Goal: Transaction & Acquisition: Book appointment/travel/reservation

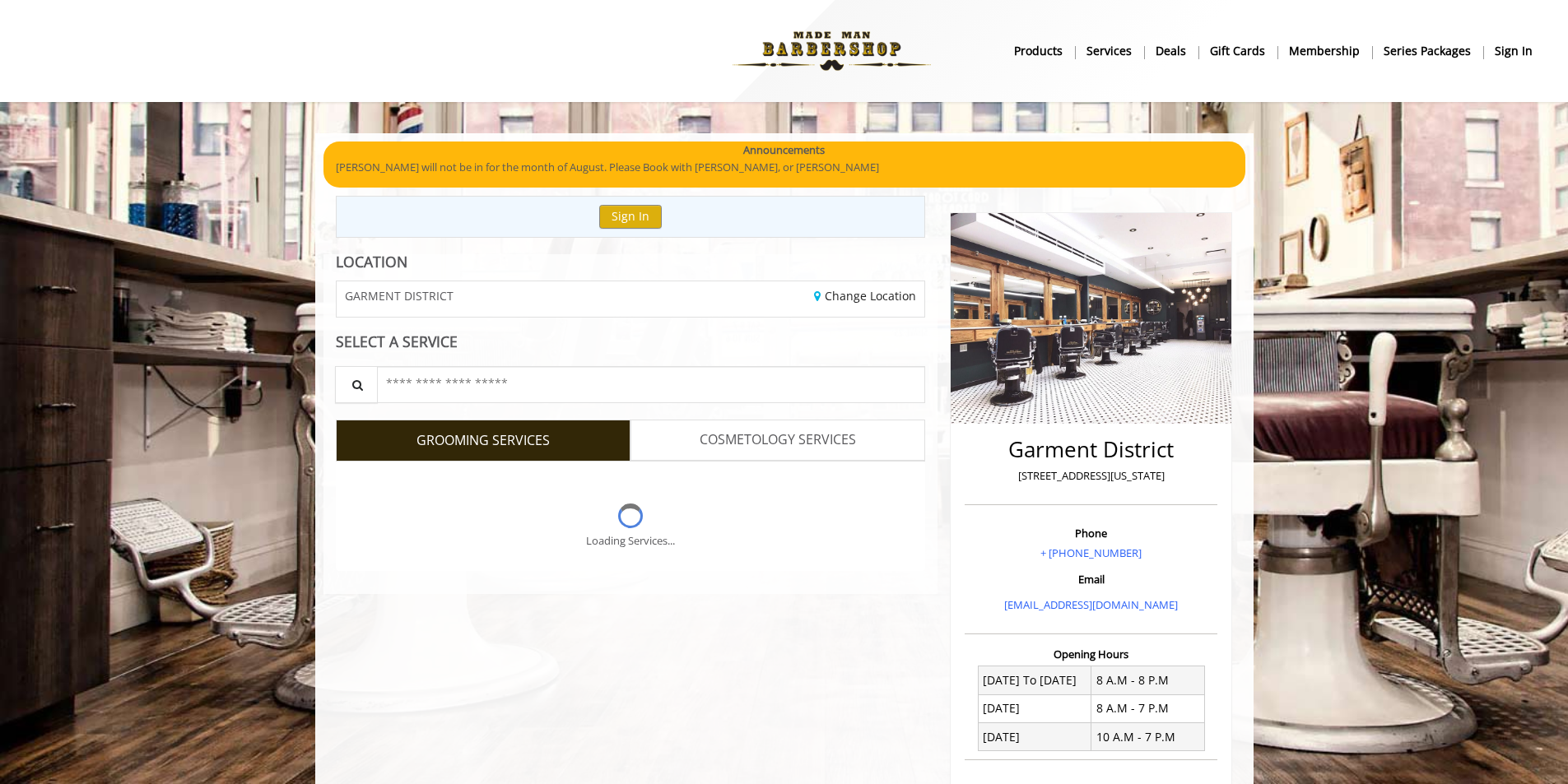
scroll to position [331, 0]
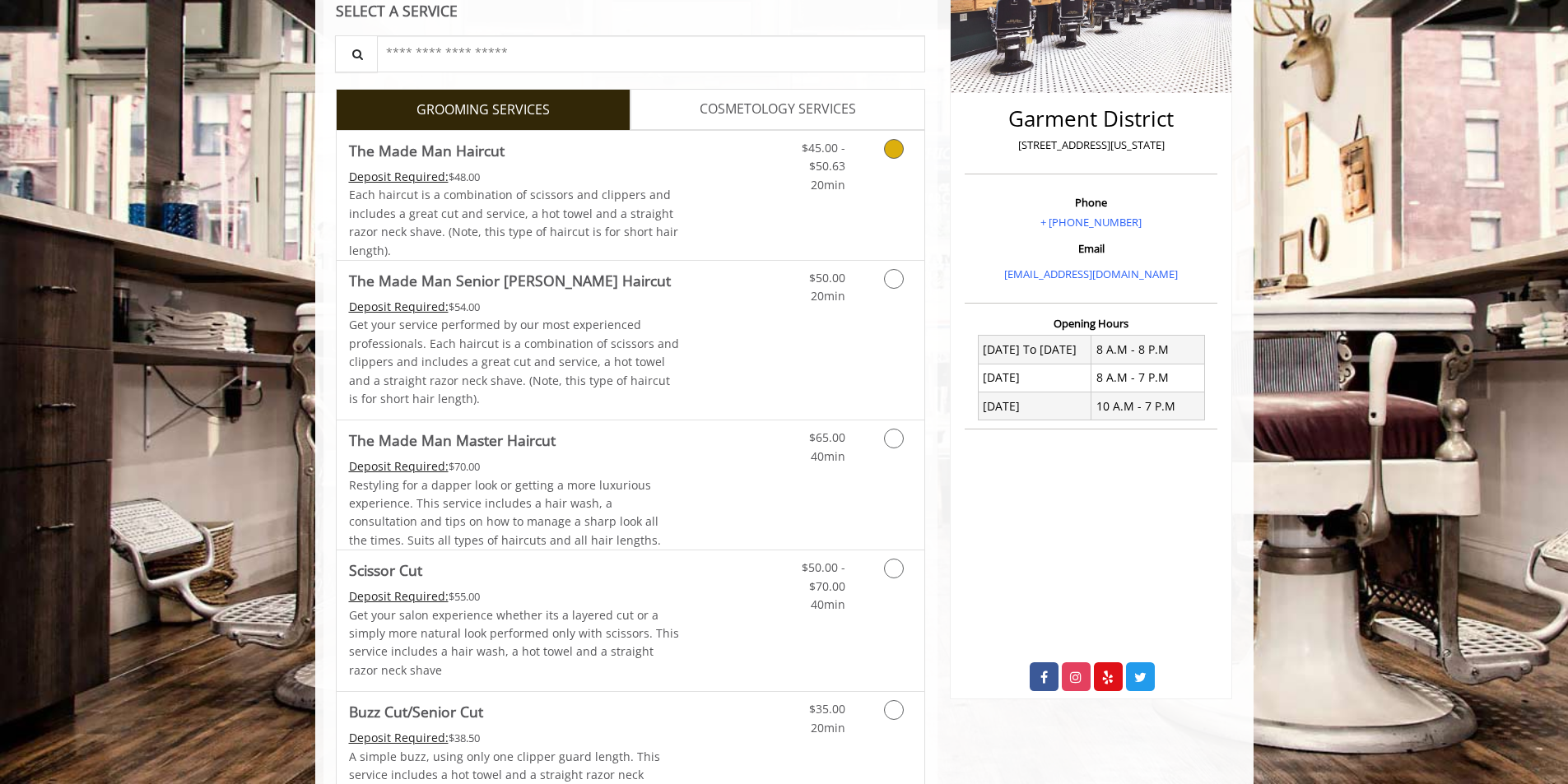
click at [888, 146] on icon "Grooming services" at bounding box center [893, 148] width 20 height 20
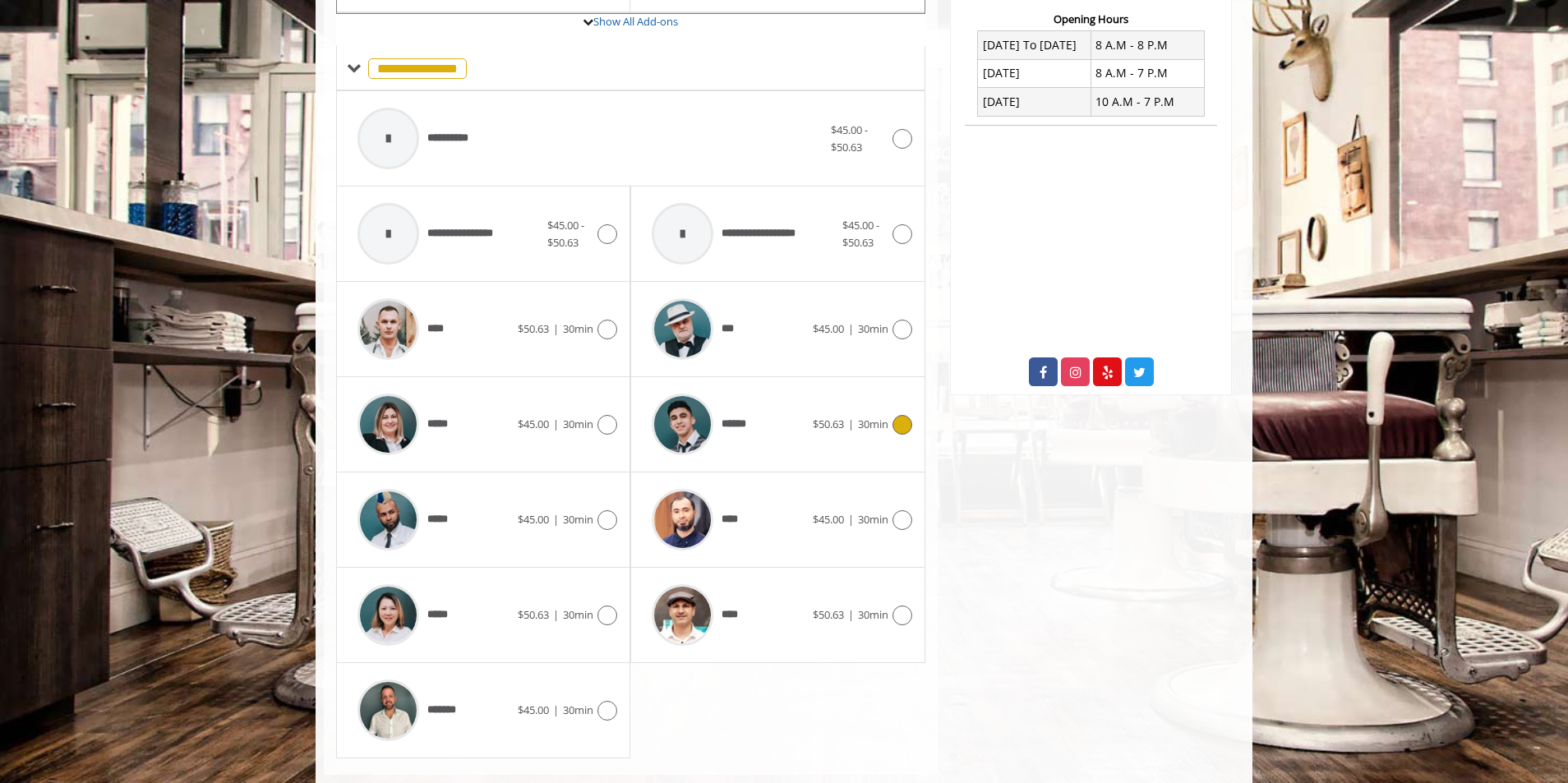
scroll to position [660, 0]
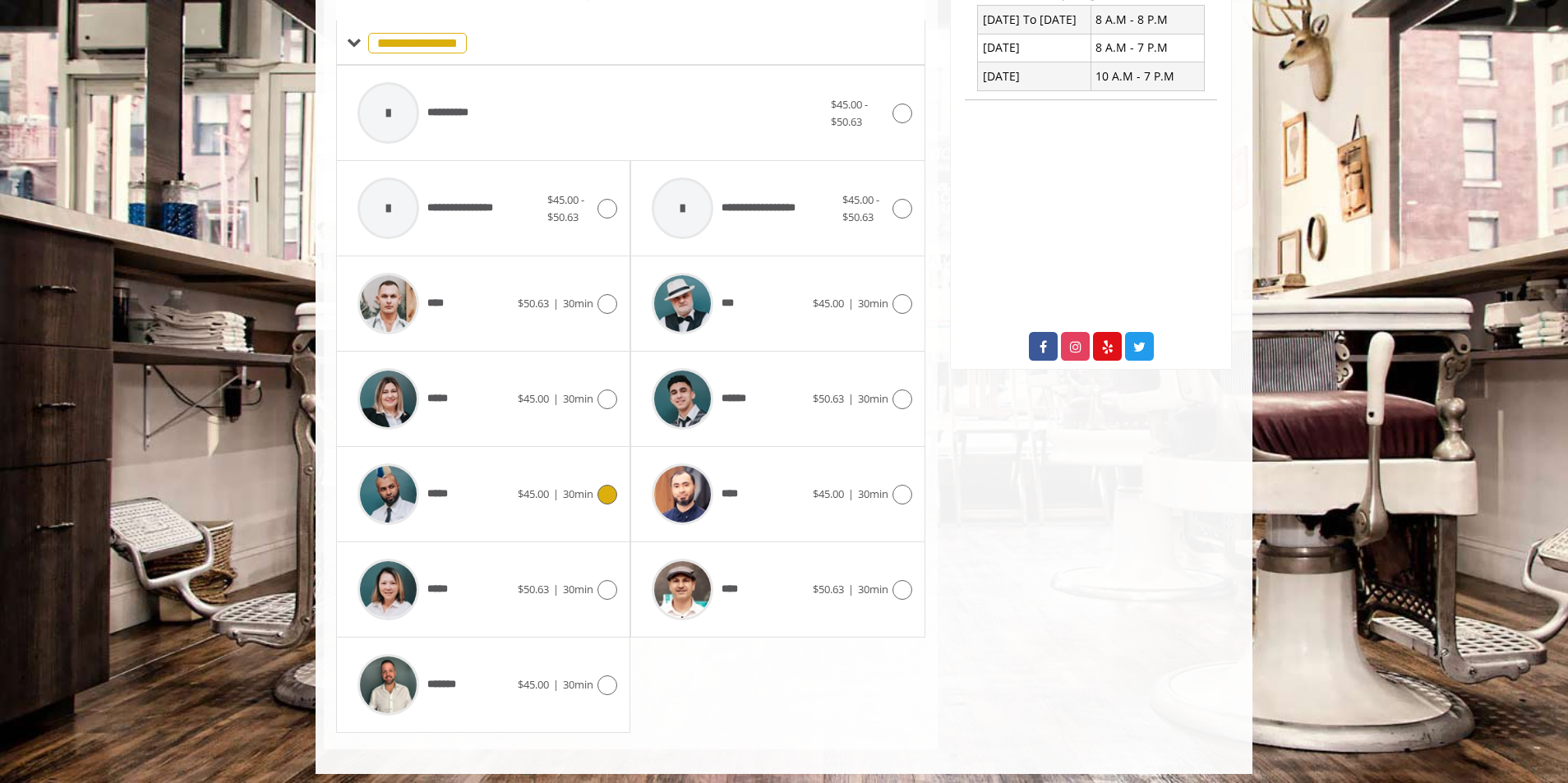
click at [611, 495] on icon at bounding box center [606, 494] width 20 height 20
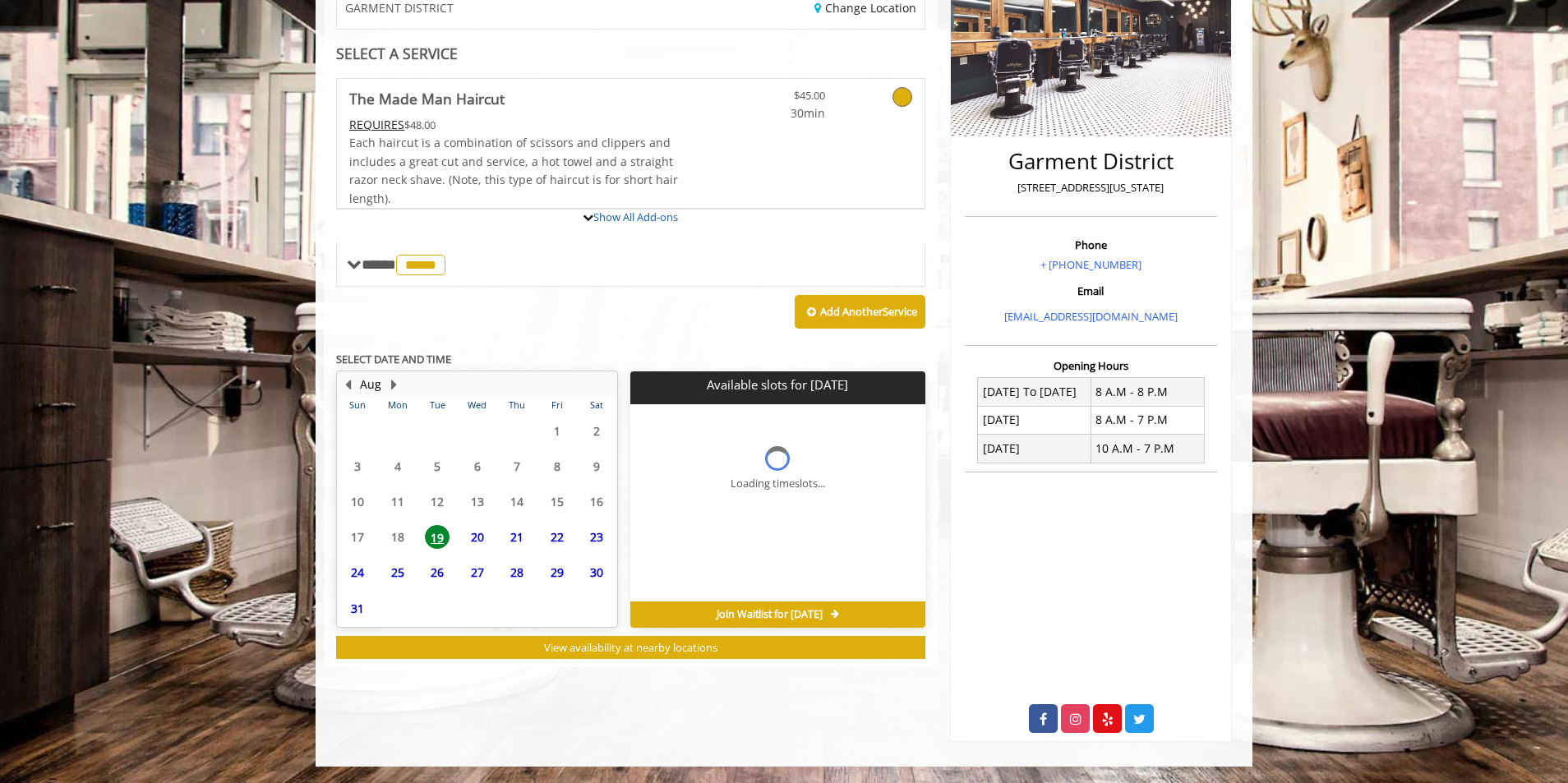
scroll to position [287, 0]
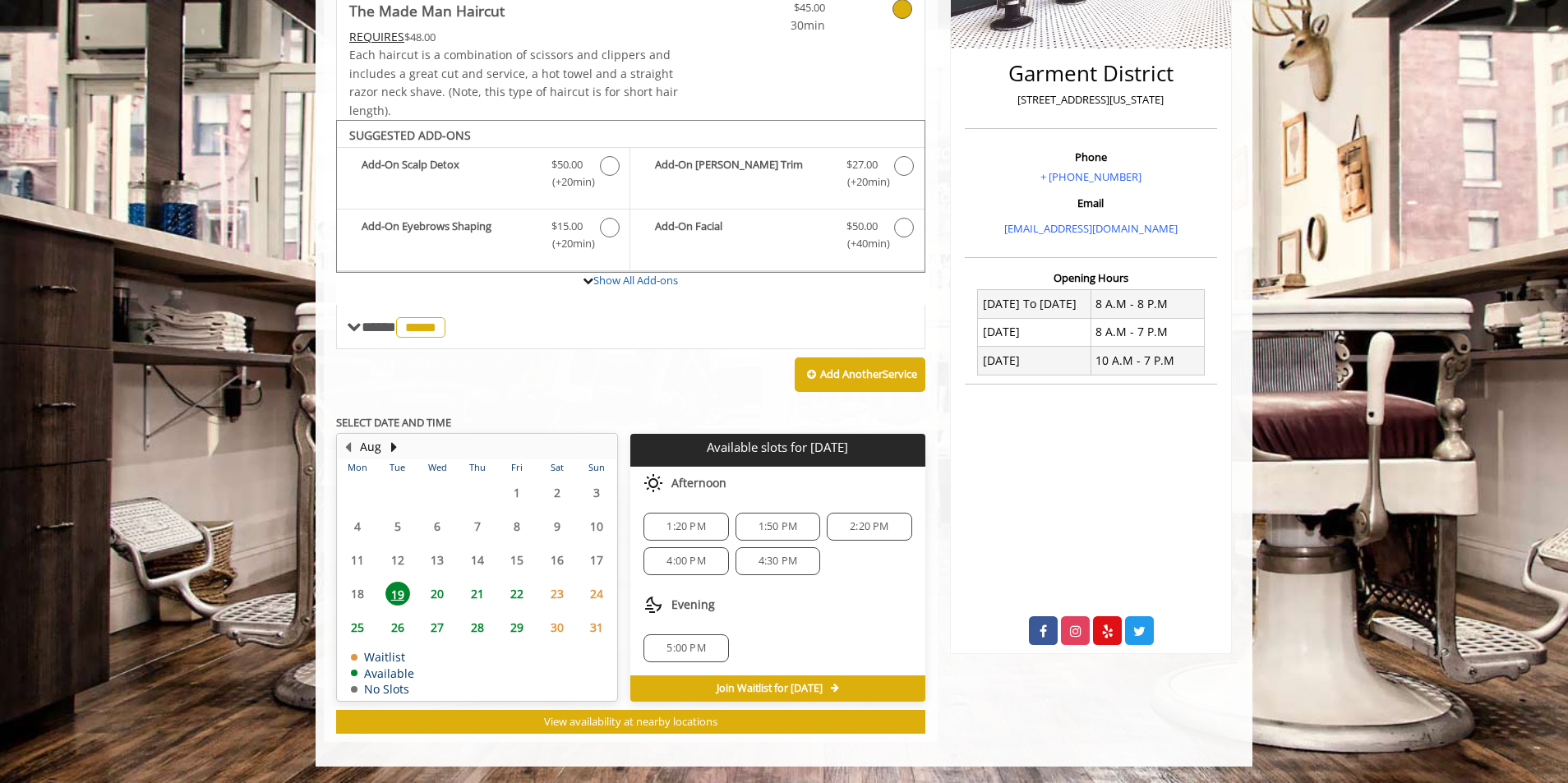
click at [696, 611] on span "Evening" at bounding box center [693, 604] width 43 height 13
click at [696, 520] on span "1:20 PM" at bounding box center [686, 527] width 39 height 13
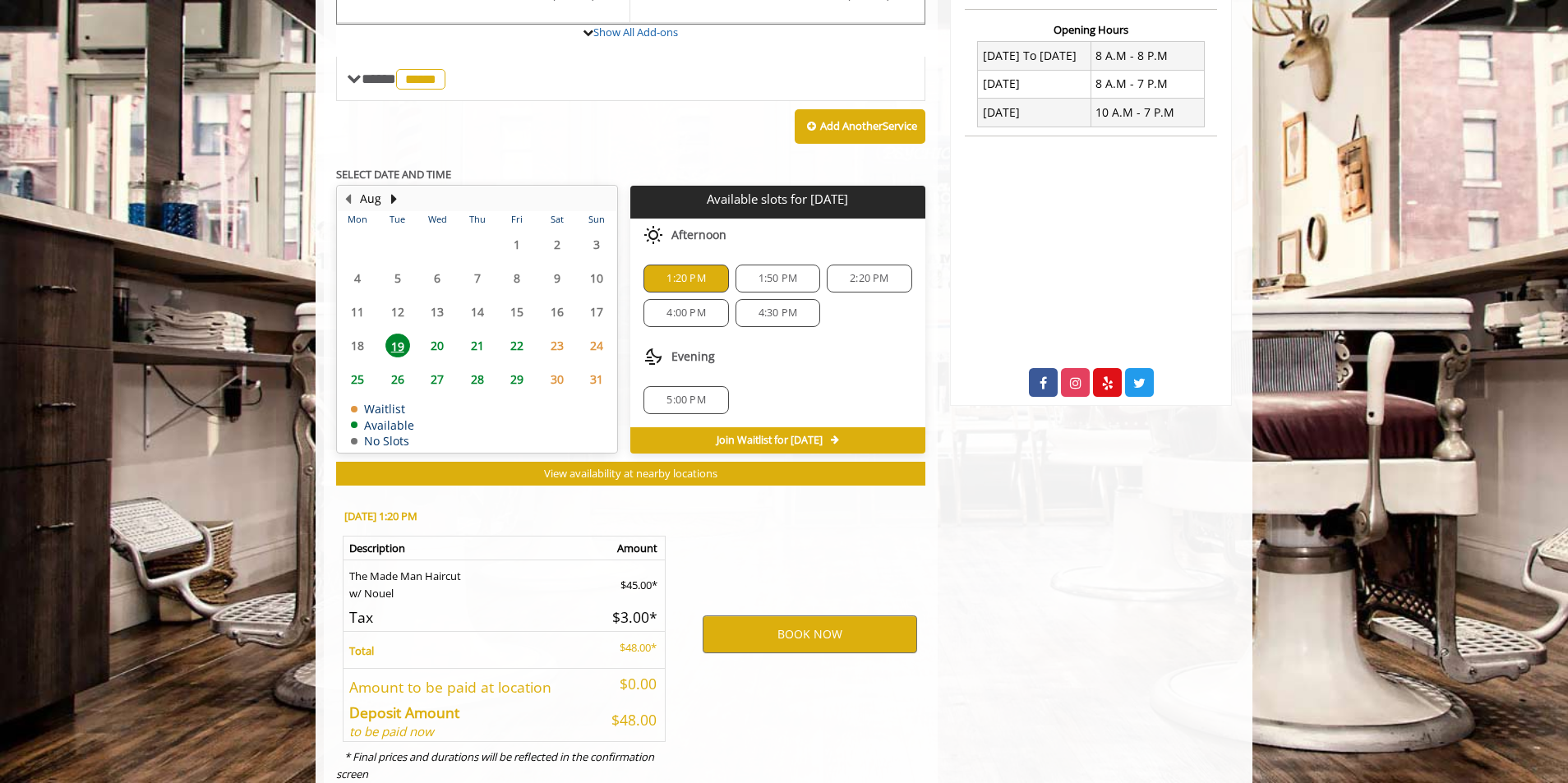
scroll to position [672, 0]
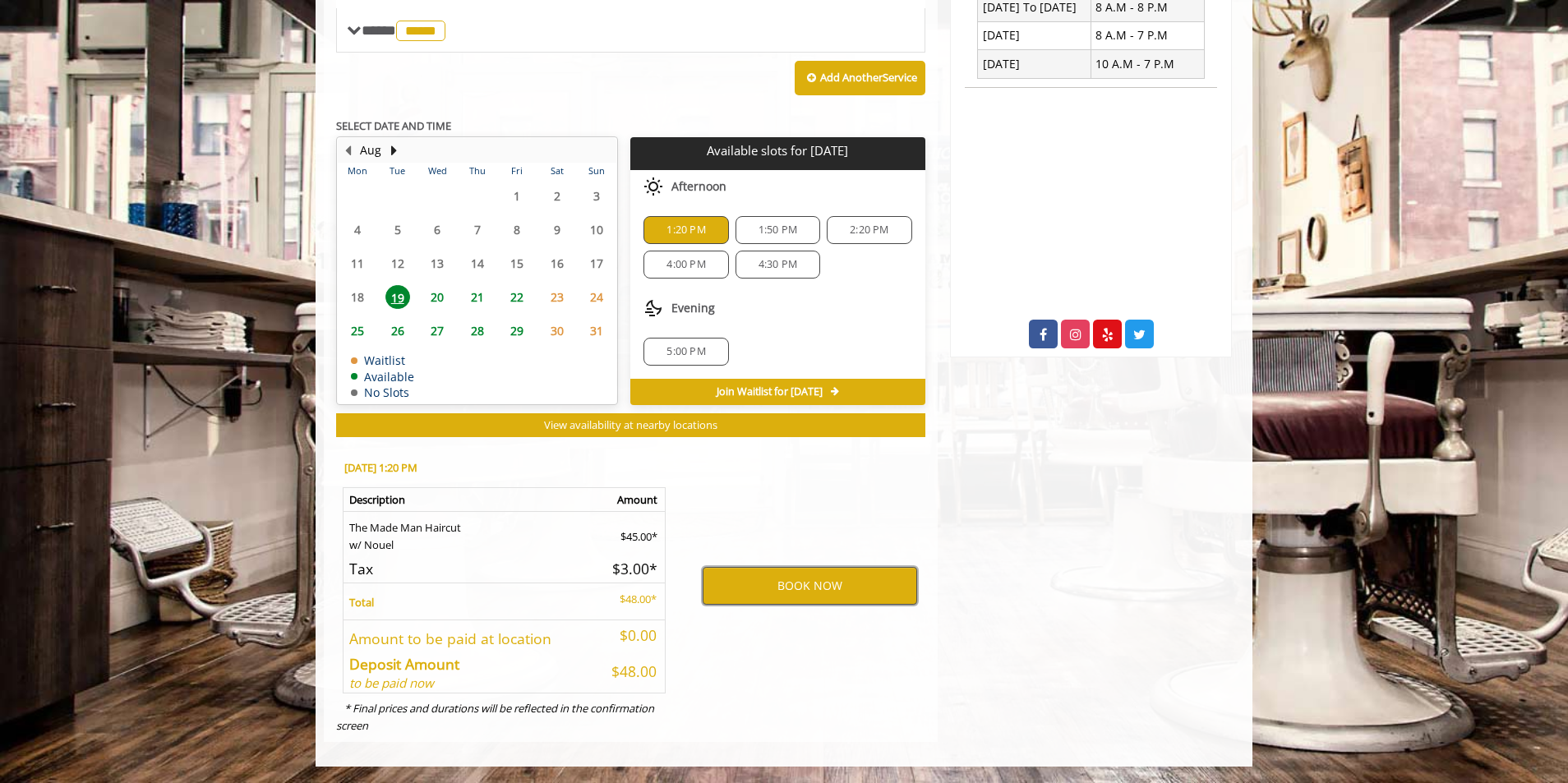
click at [800, 584] on button "BOOK NOW" at bounding box center [810, 586] width 214 height 38
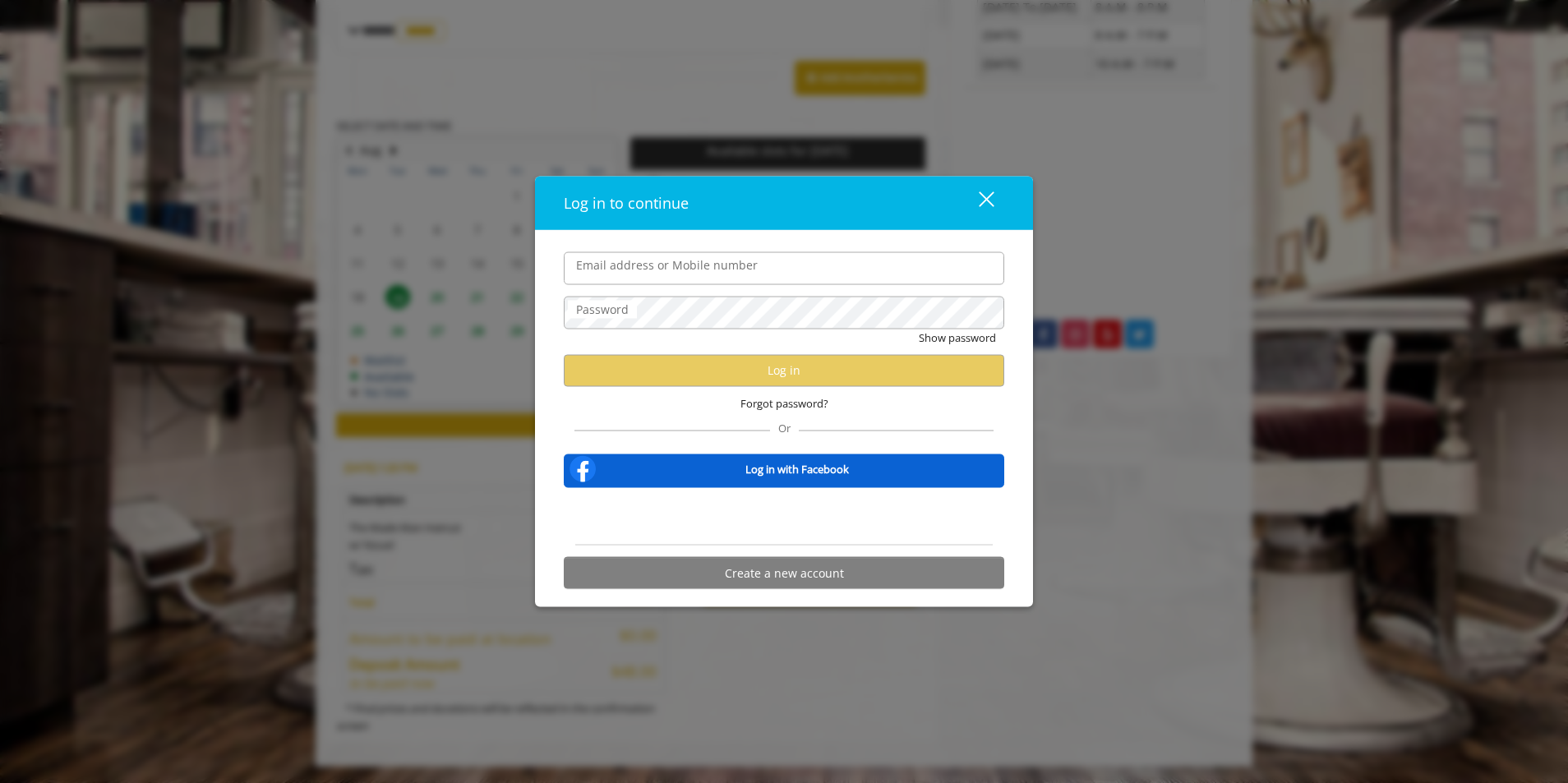
type input "**********"
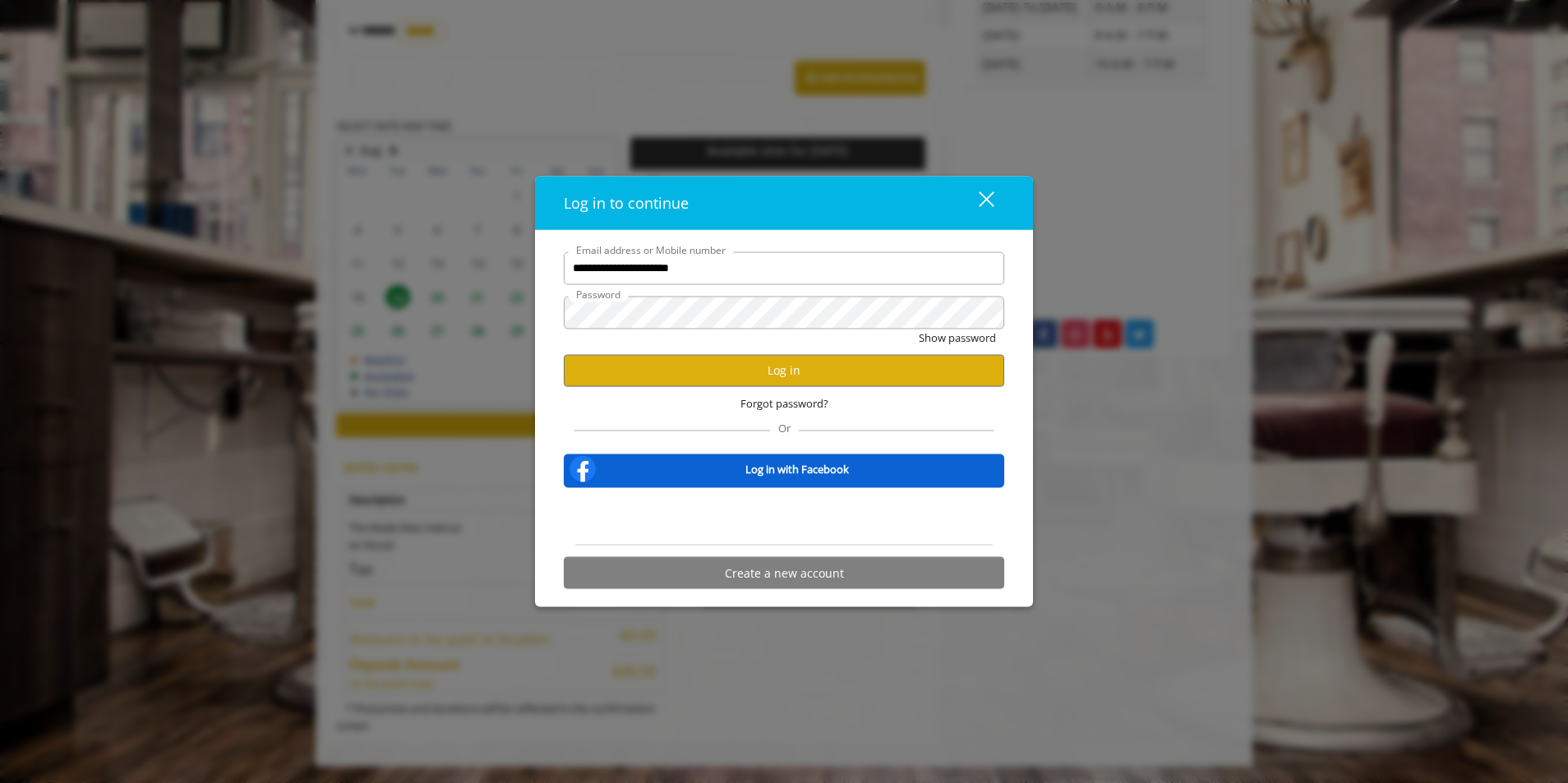
scroll to position [0, 0]
click at [777, 375] on button "Log in" at bounding box center [784, 370] width 440 height 32
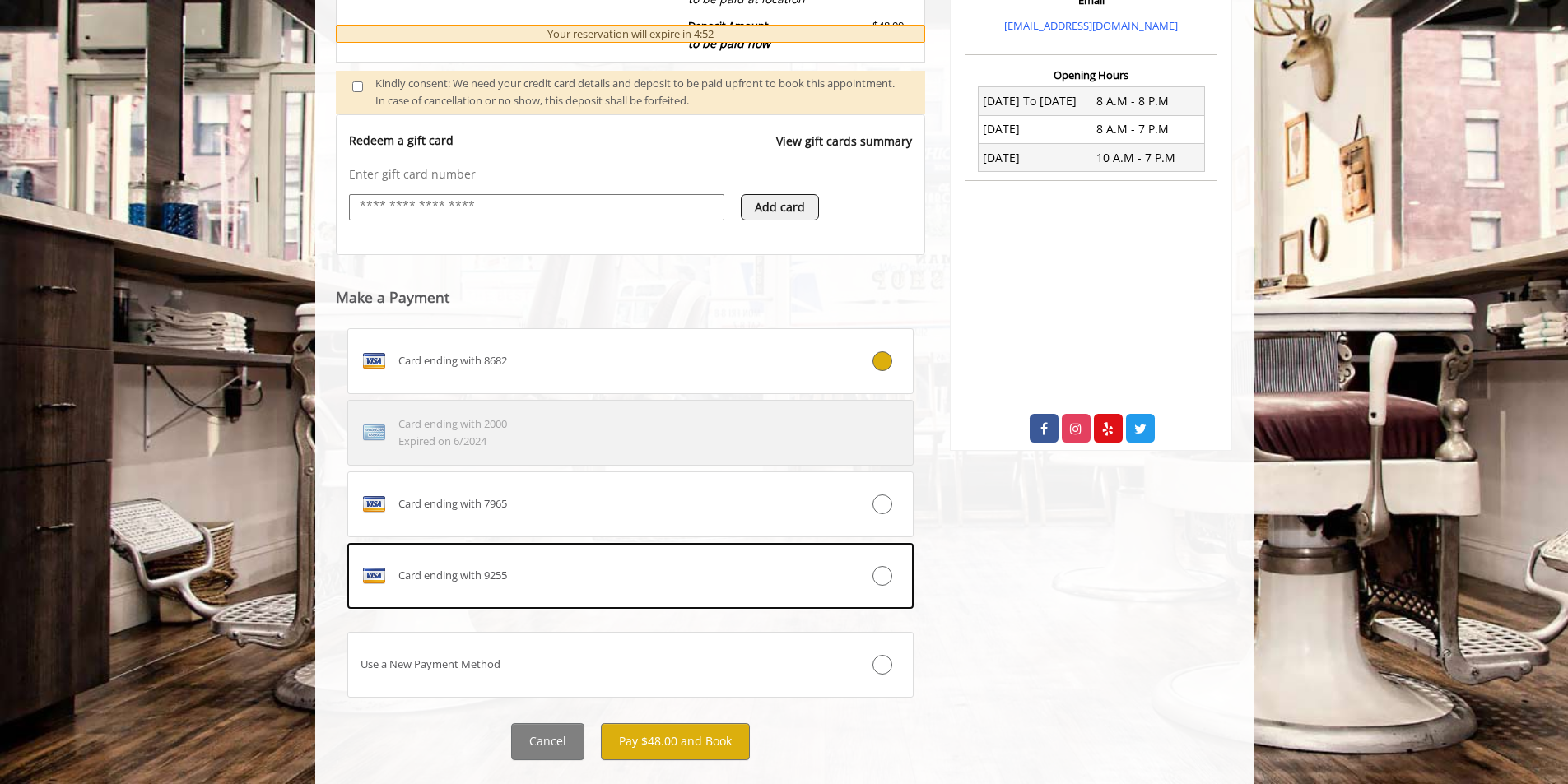
scroll to position [608, 0]
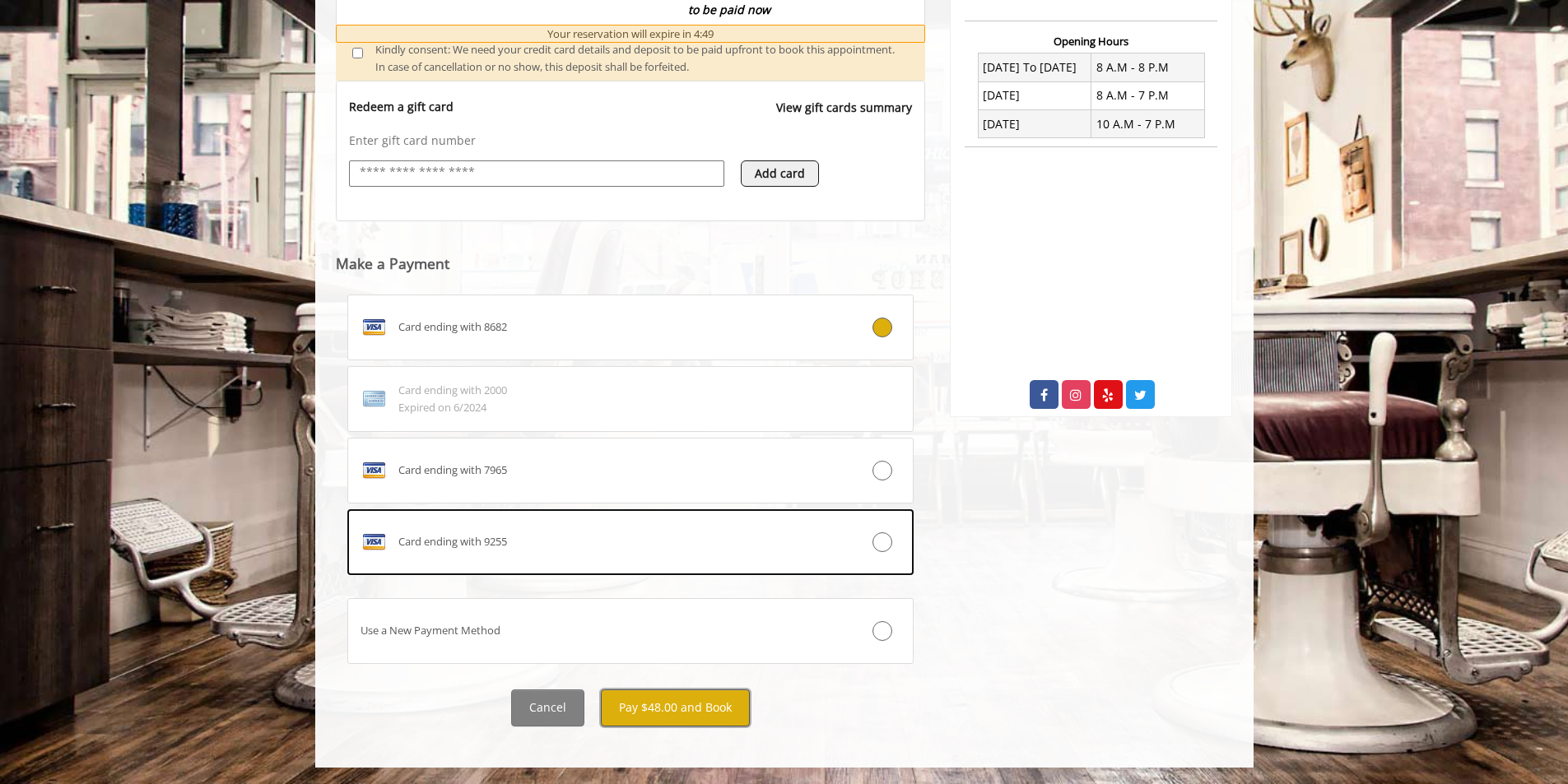
click at [680, 707] on button "Pay $48.00 and Book" at bounding box center [675, 707] width 149 height 37
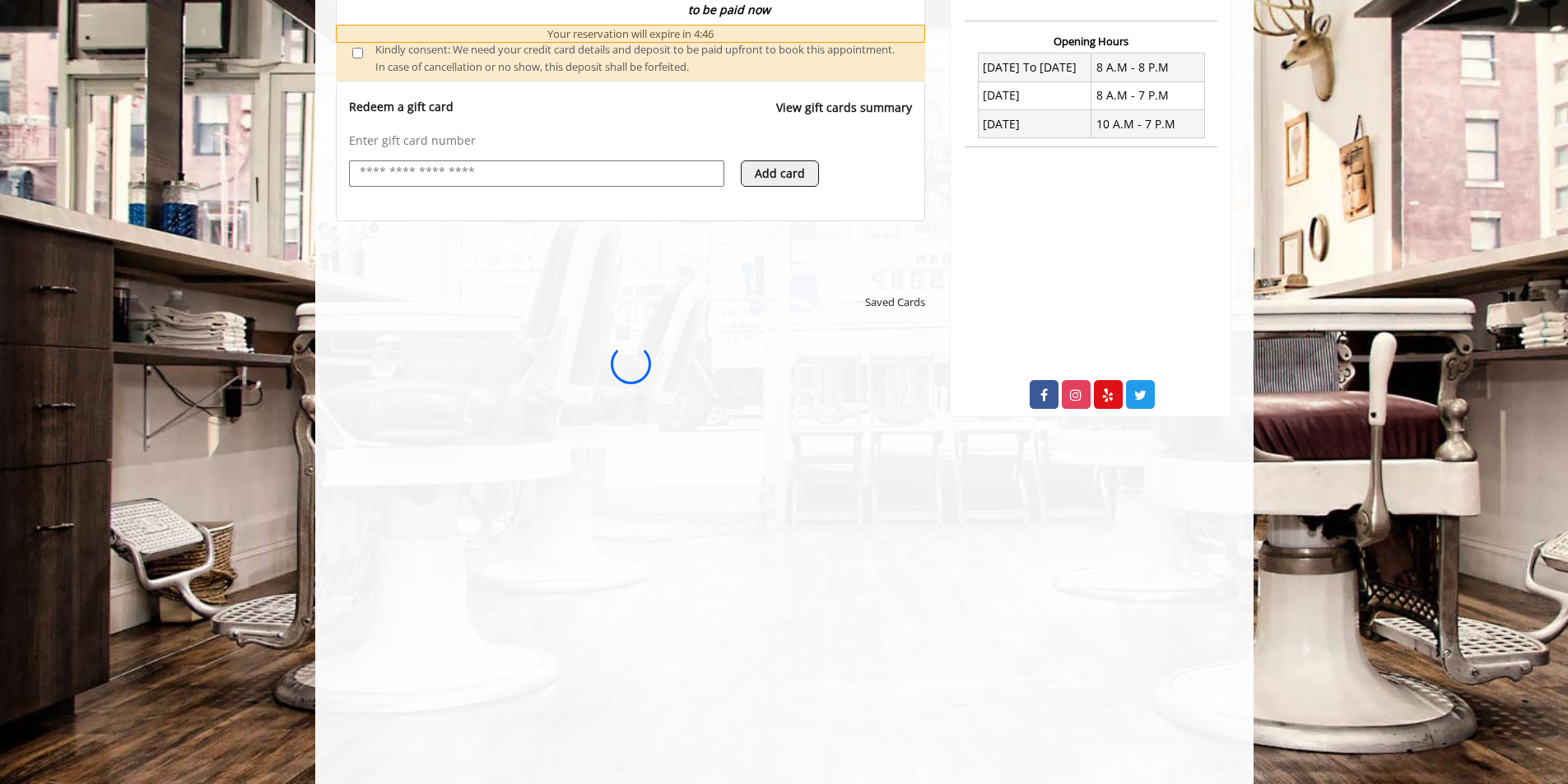
scroll to position [0, 0]
